Goal: Task Accomplishment & Management: Use online tool/utility

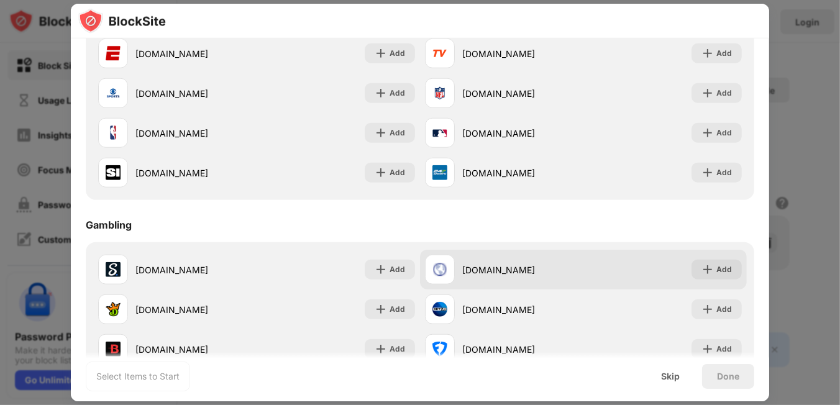
scroll to position [1055, 0]
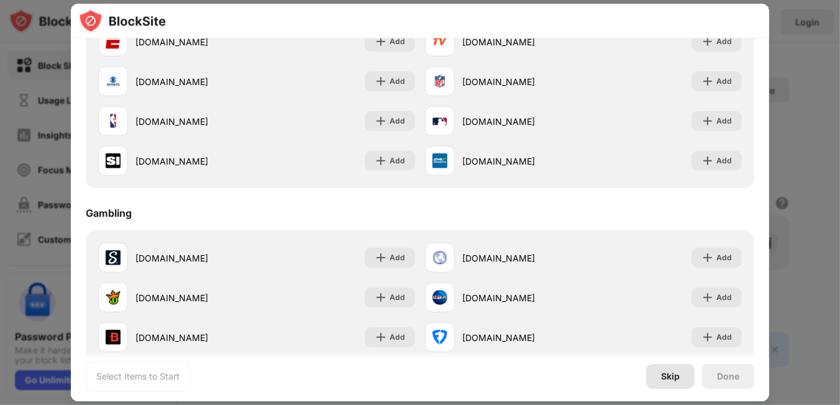
click at [680, 374] on div "Skip" at bounding box center [670, 376] width 48 height 25
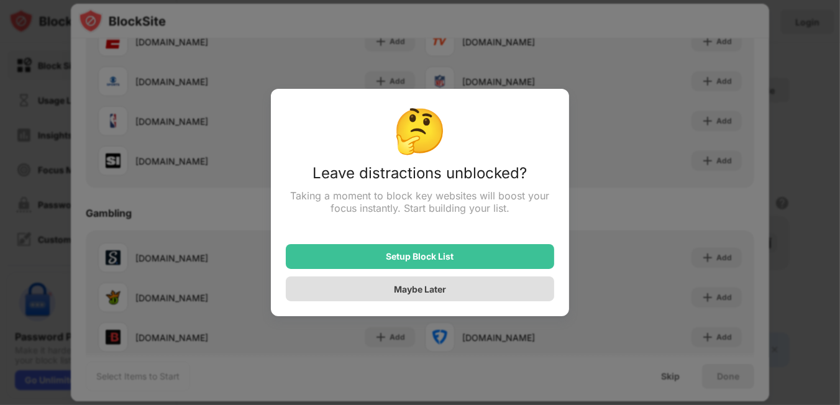
click at [432, 289] on div "Maybe Later" at bounding box center [420, 289] width 52 height 11
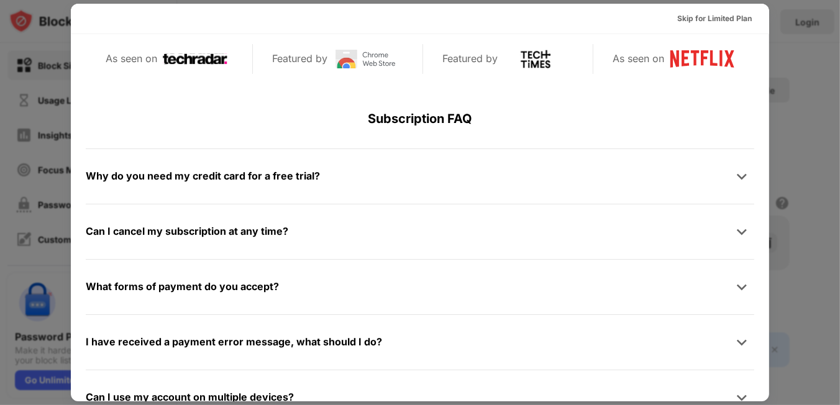
scroll to position [605, 0]
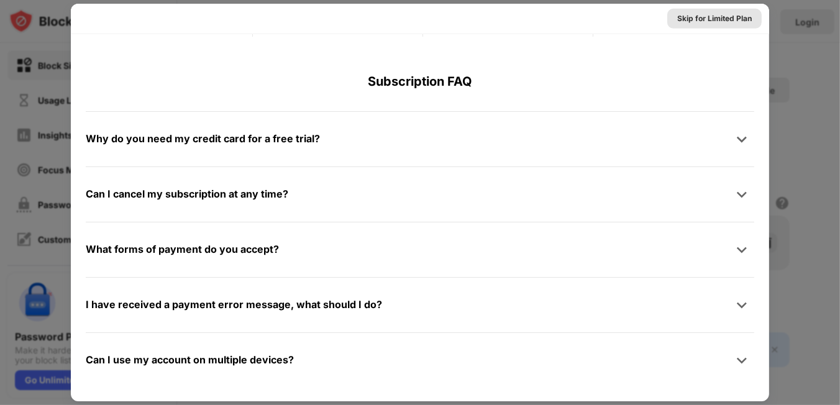
click at [733, 17] on div "Skip for Limited Plan" at bounding box center [714, 18] width 75 height 12
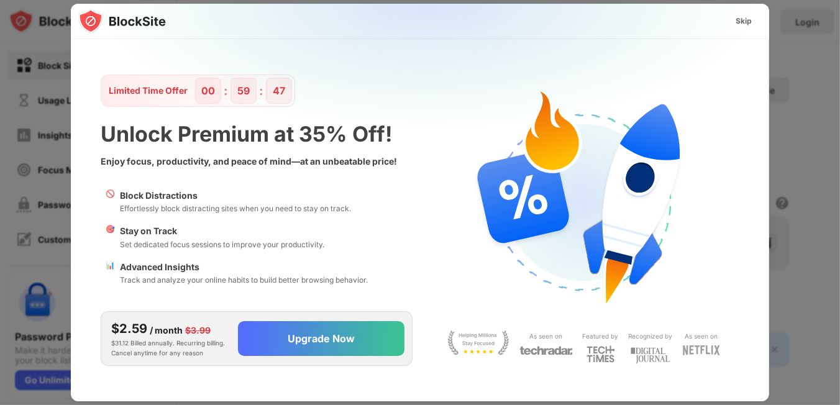
scroll to position [0, 0]
click at [744, 20] on div "Skip" at bounding box center [743, 21] width 16 height 12
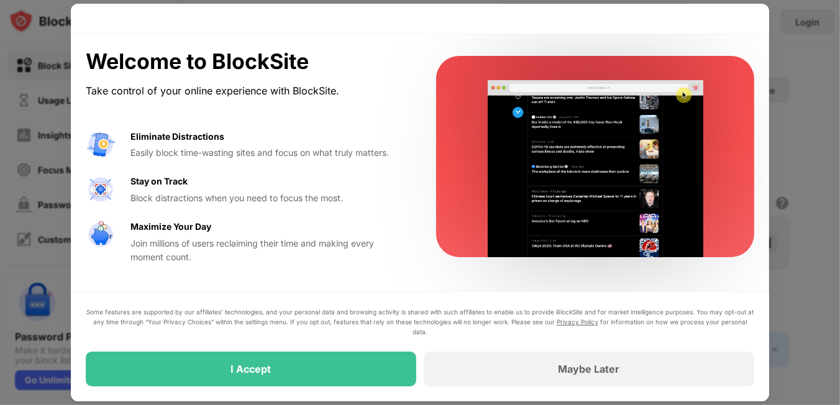
click at [790, 84] on div at bounding box center [420, 202] width 840 height 405
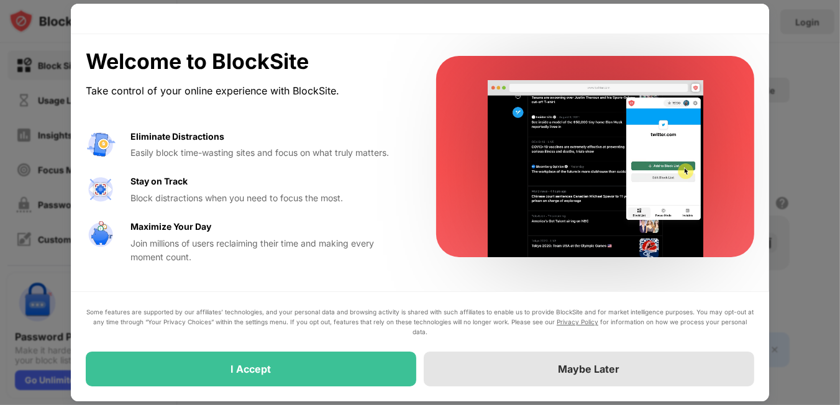
click at [592, 369] on div "Maybe Later" at bounding box center [588, 369] width 61 height 12
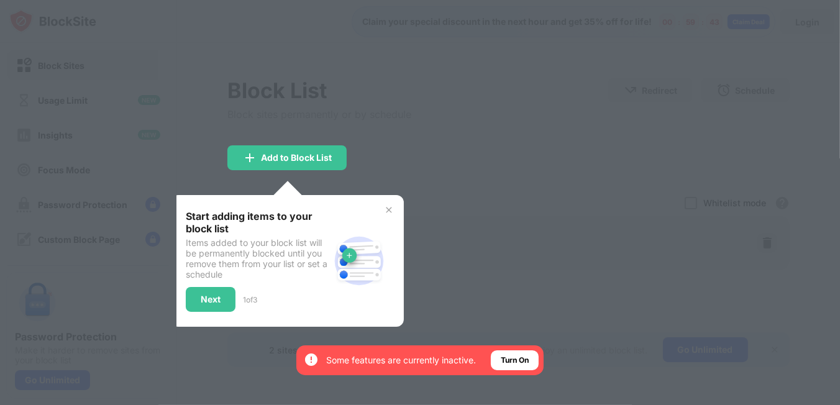
click at [505, 137] on div at bounding box center [420, 202] width 840 height 405
click at [289, 158] on div "Add to Block List" at bounding box center [296, 158] width 71 height 10
